Goal: Task Accomplishment & Management: Manage account settings

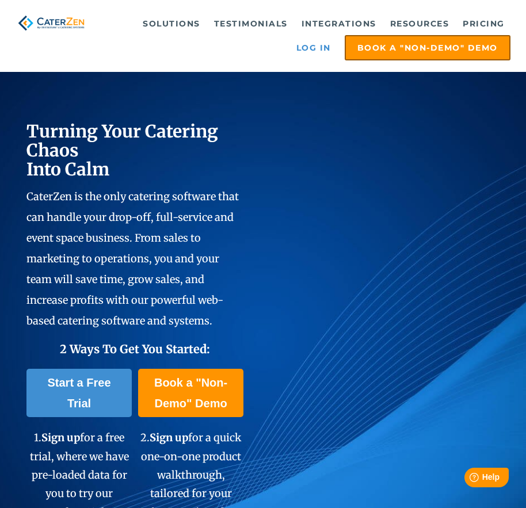
click at [313, 51] on link "Log in" at bounding box center [314, 47] width 46 height 23
click at [323, 50] on link "Log in" at bounding box center [314, 47] width 46 height 23
click at [308, 49] on link "Log in" at bounding box center [314, 47] width 46 height 23
click at [315, 53] on link "Log in" at bounding box center [314, 47] width 46 height 23
click at [318, 55] on link "Log in" at bounding box center [314, 47] width 46 height 23
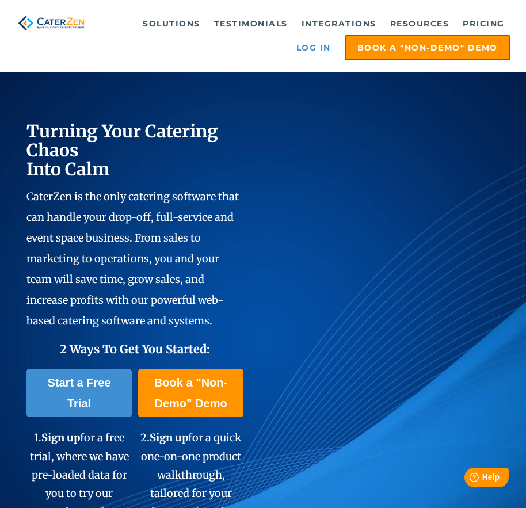
click at [317, 51] on link "Log in" at bounding box center [314, 47] width 46 height 23
